Goal: Information Seeking & Learning: Learn about a topic

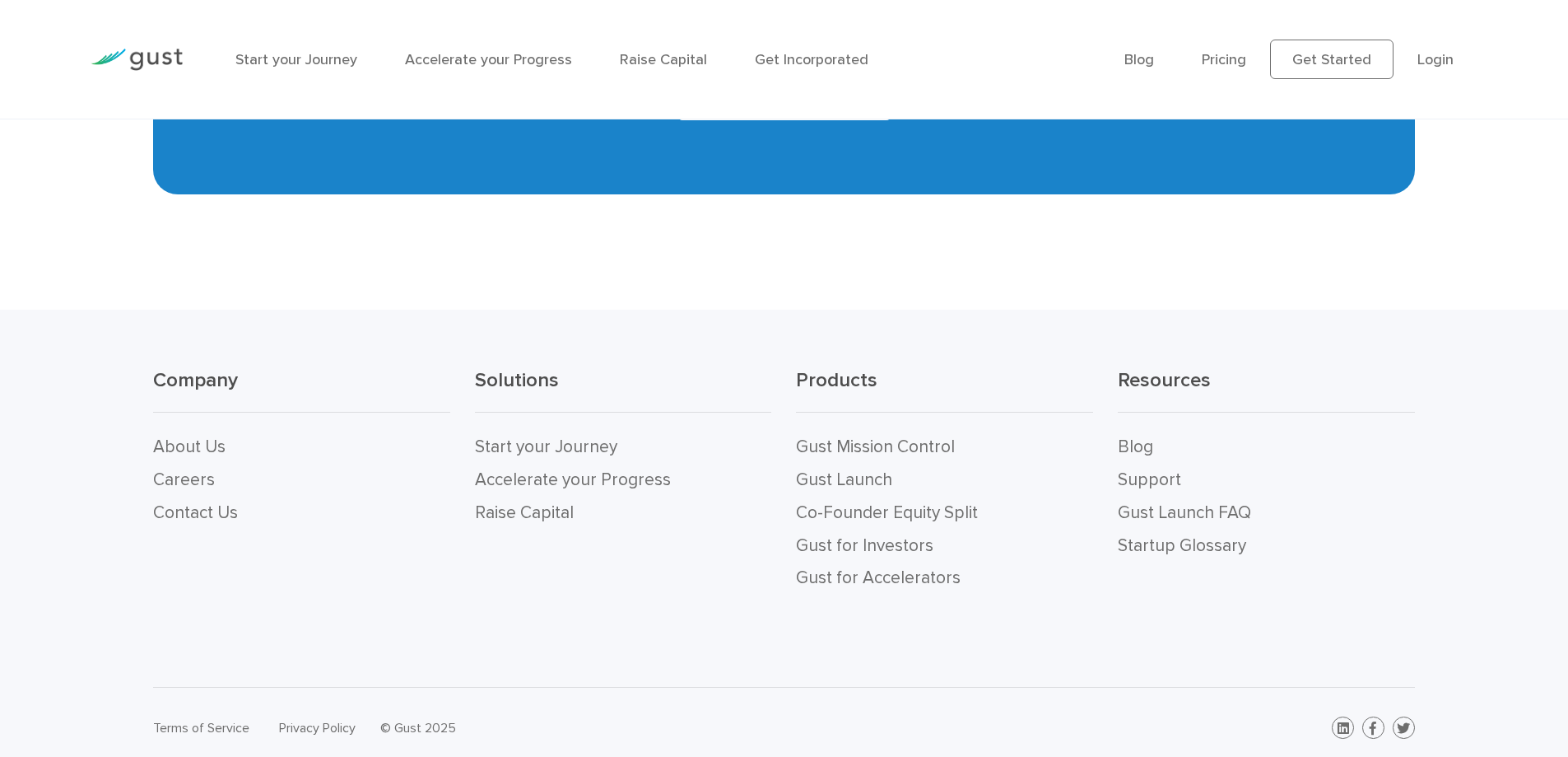
scroll to position [7364, 0]
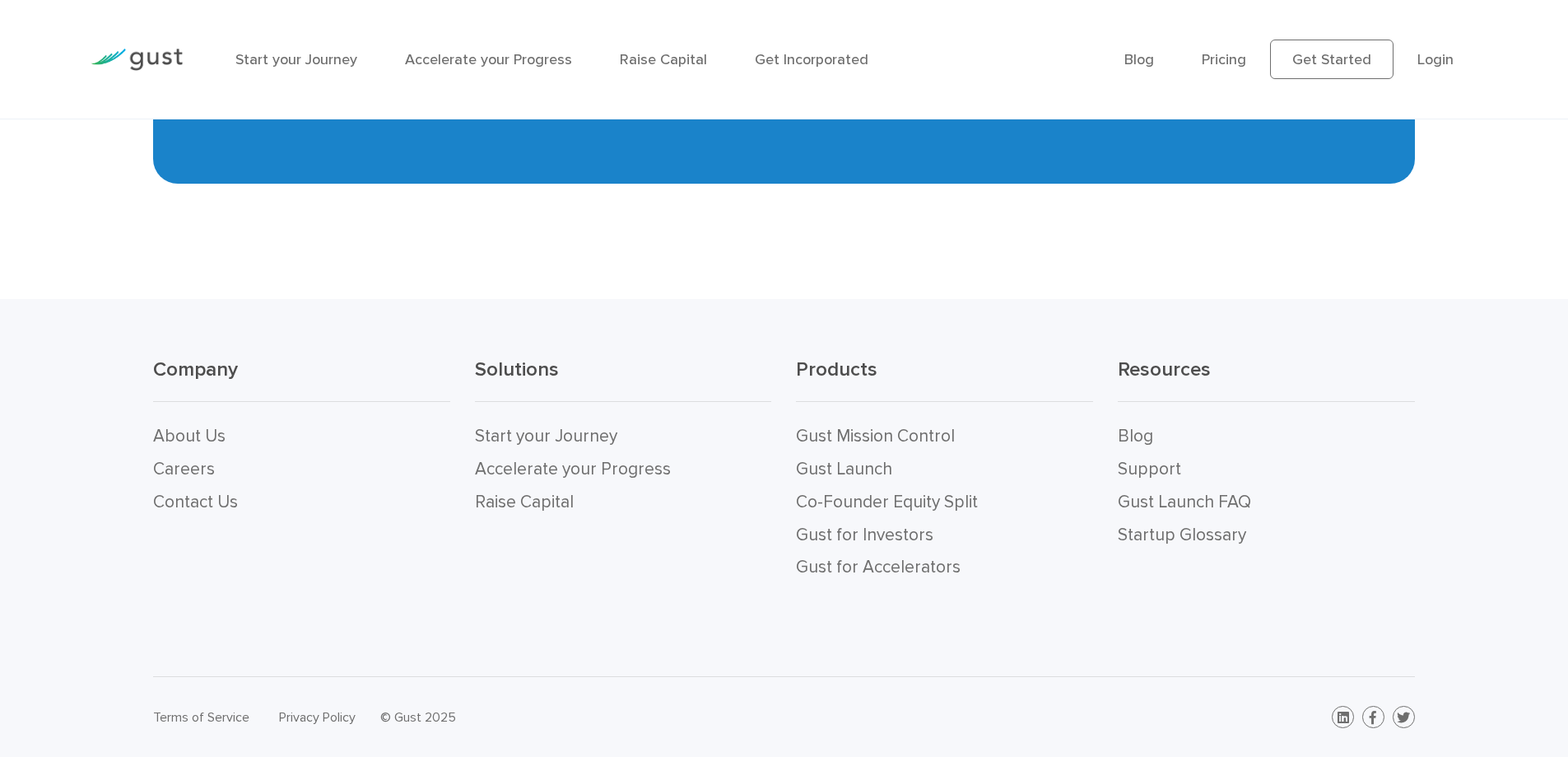
click at [821, 532] on link "Gust for Investors" at bounding box center [864, 535] width 137 height 21
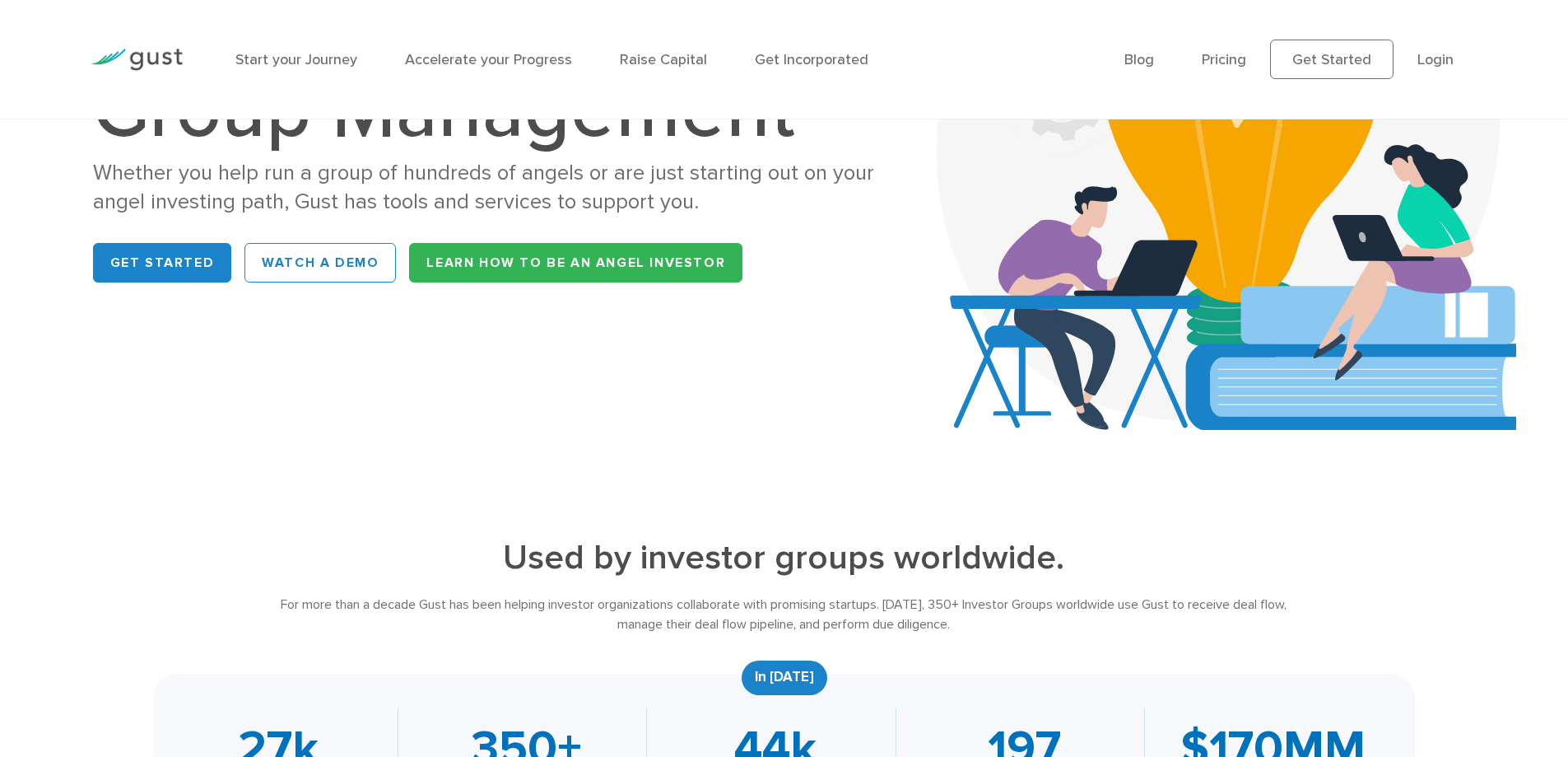
scroll to position [323, 0]
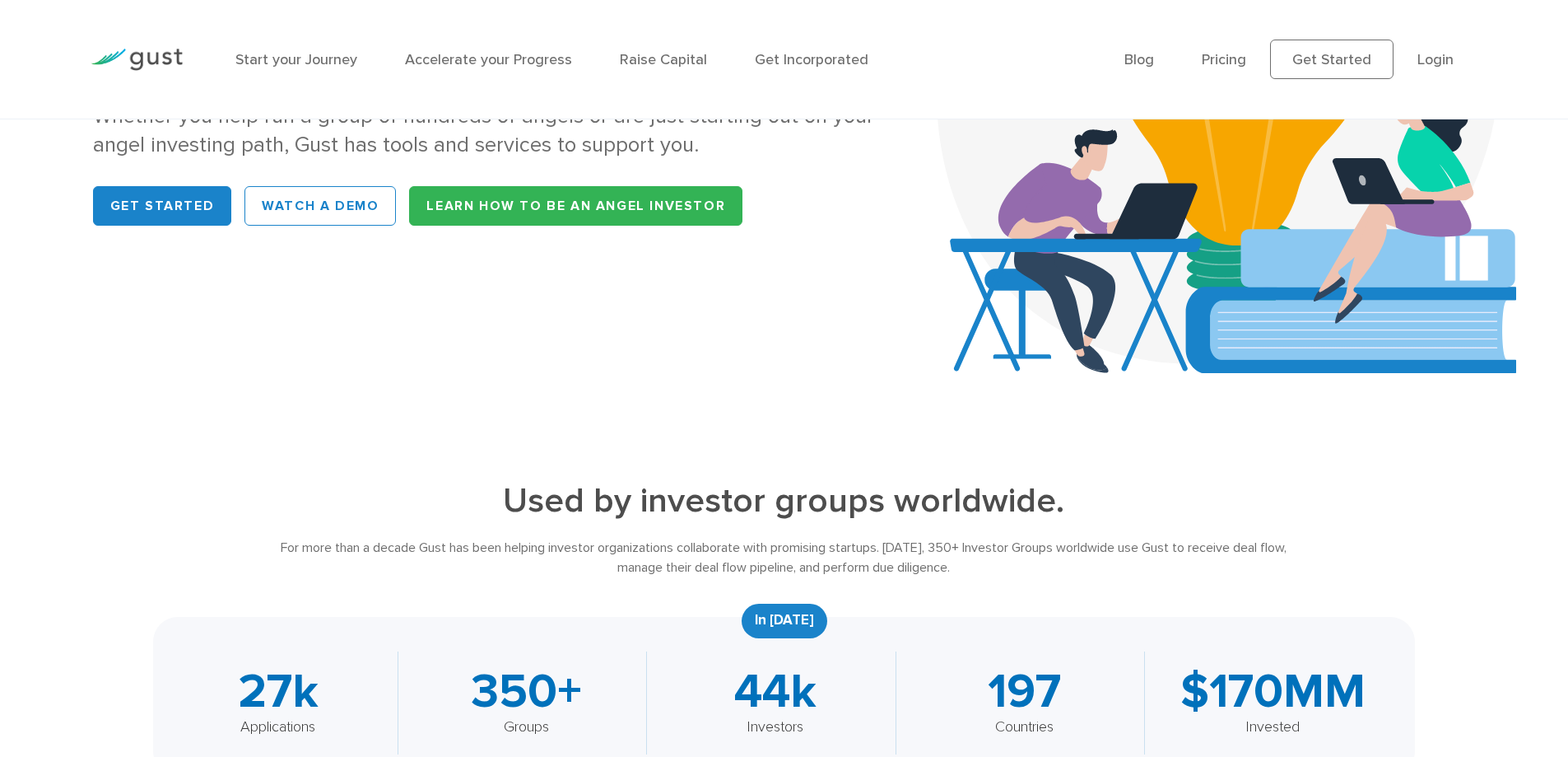
click at [492, 204] on link "Learn How to be an Angel Investor" at bounding box center [576, 206] width 334 height 40
